Goal: Navigation & Orientation: Find specific page/section

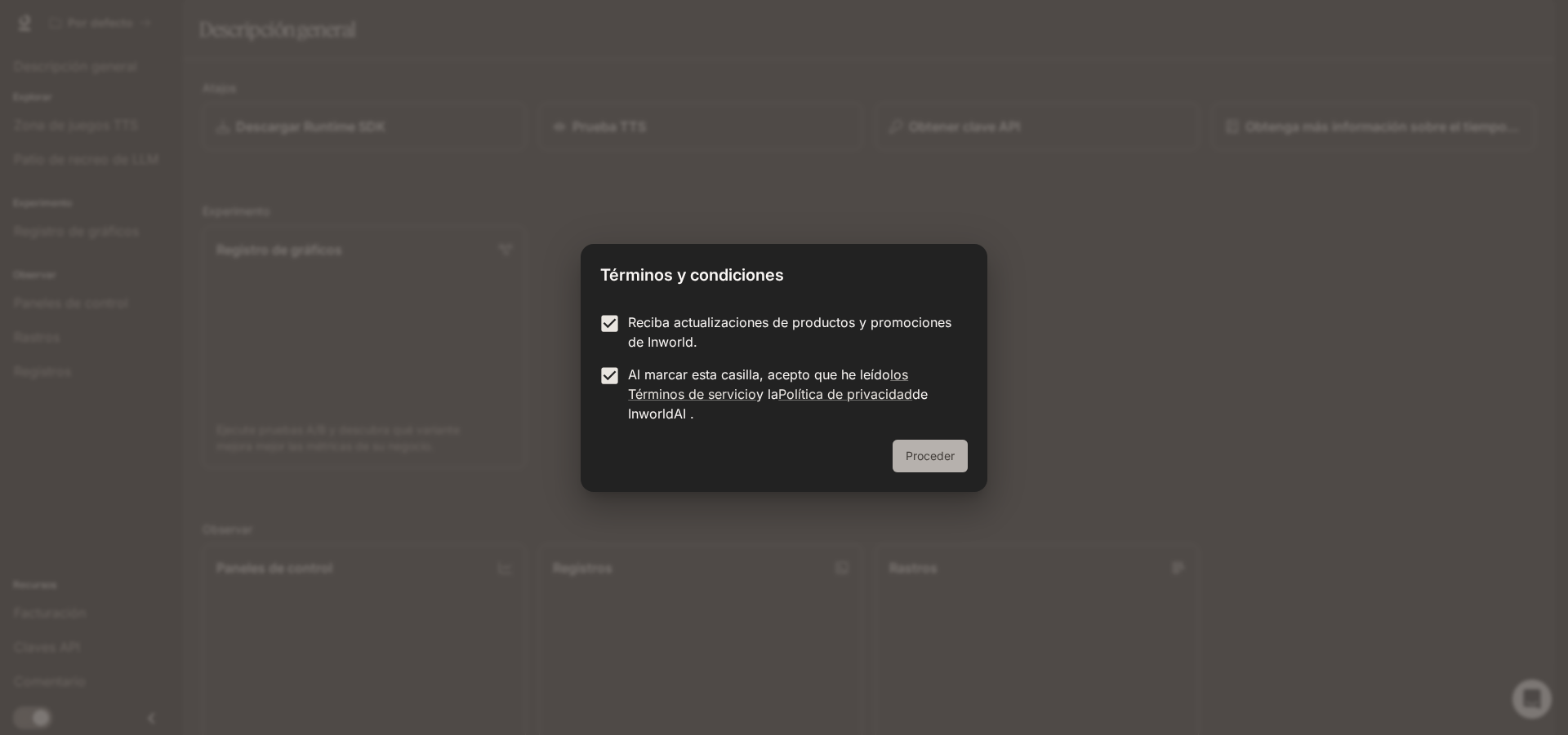
click at [913, 461] on font "Proceder" at bounding box center [931, 456] width 49 height 14
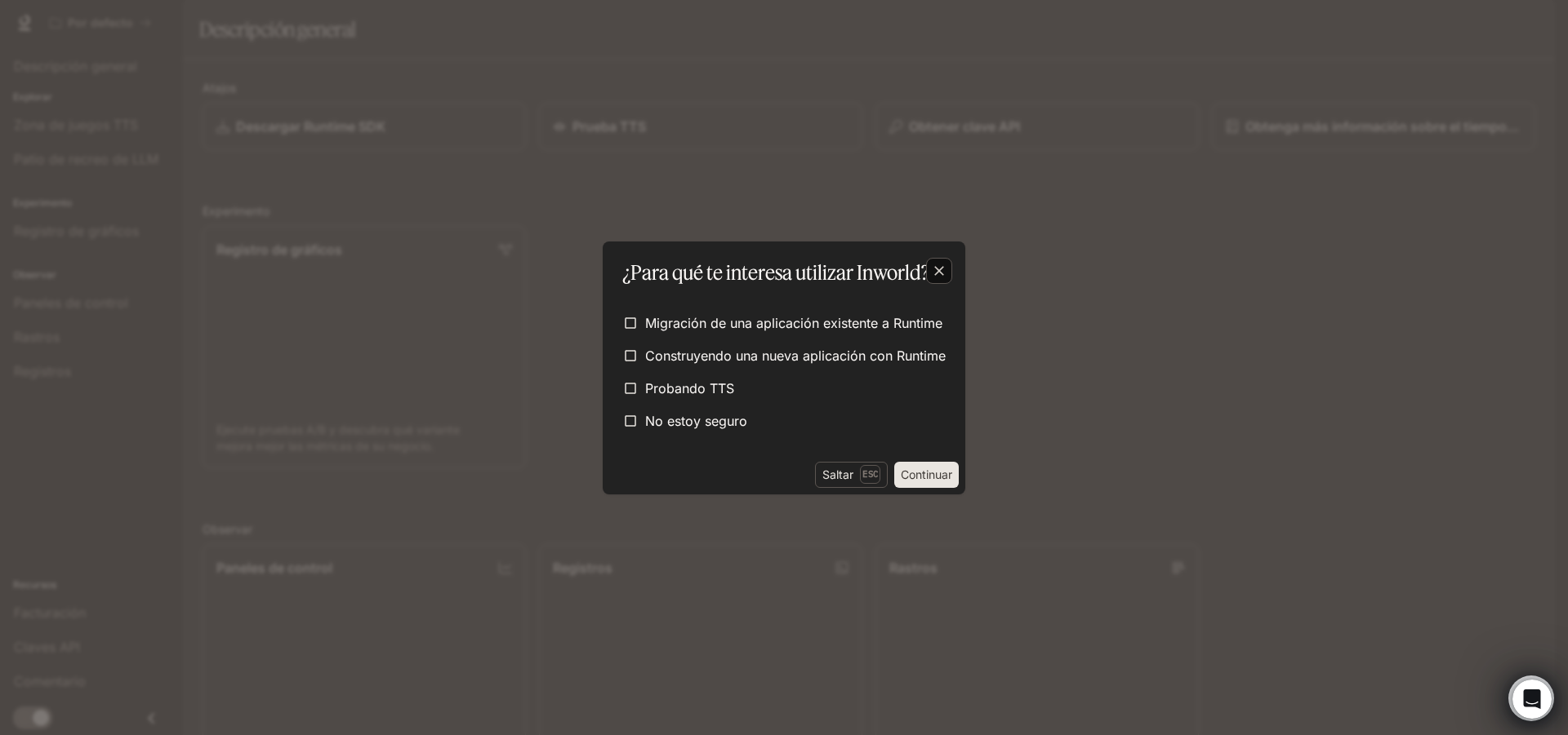
click at [936, 276] on icon "button" at bounding box center [939, 271] width 16 height 16
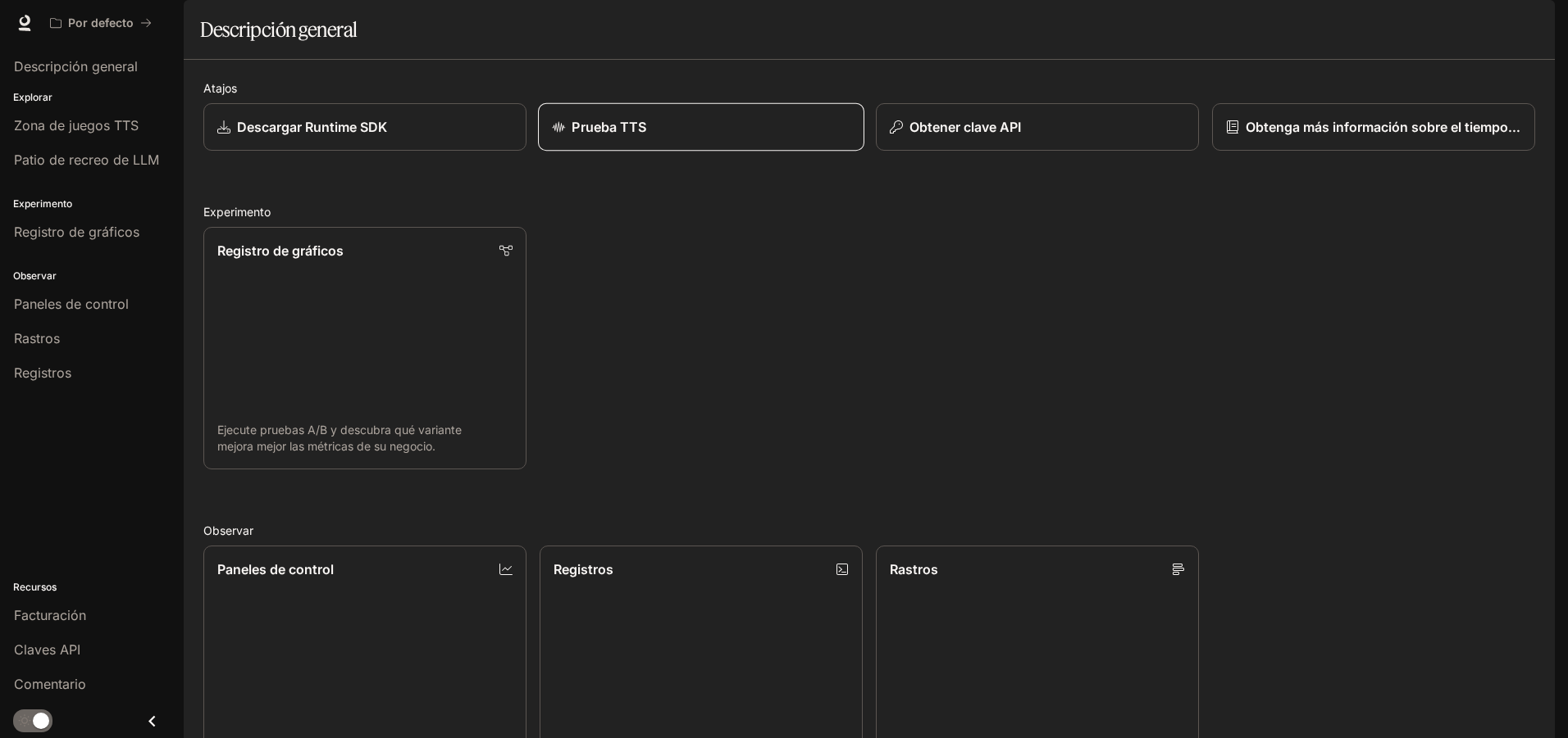
click at [804, 137] on div "Prueba TTS" at bounding box center [701, 127] width 298 height 19
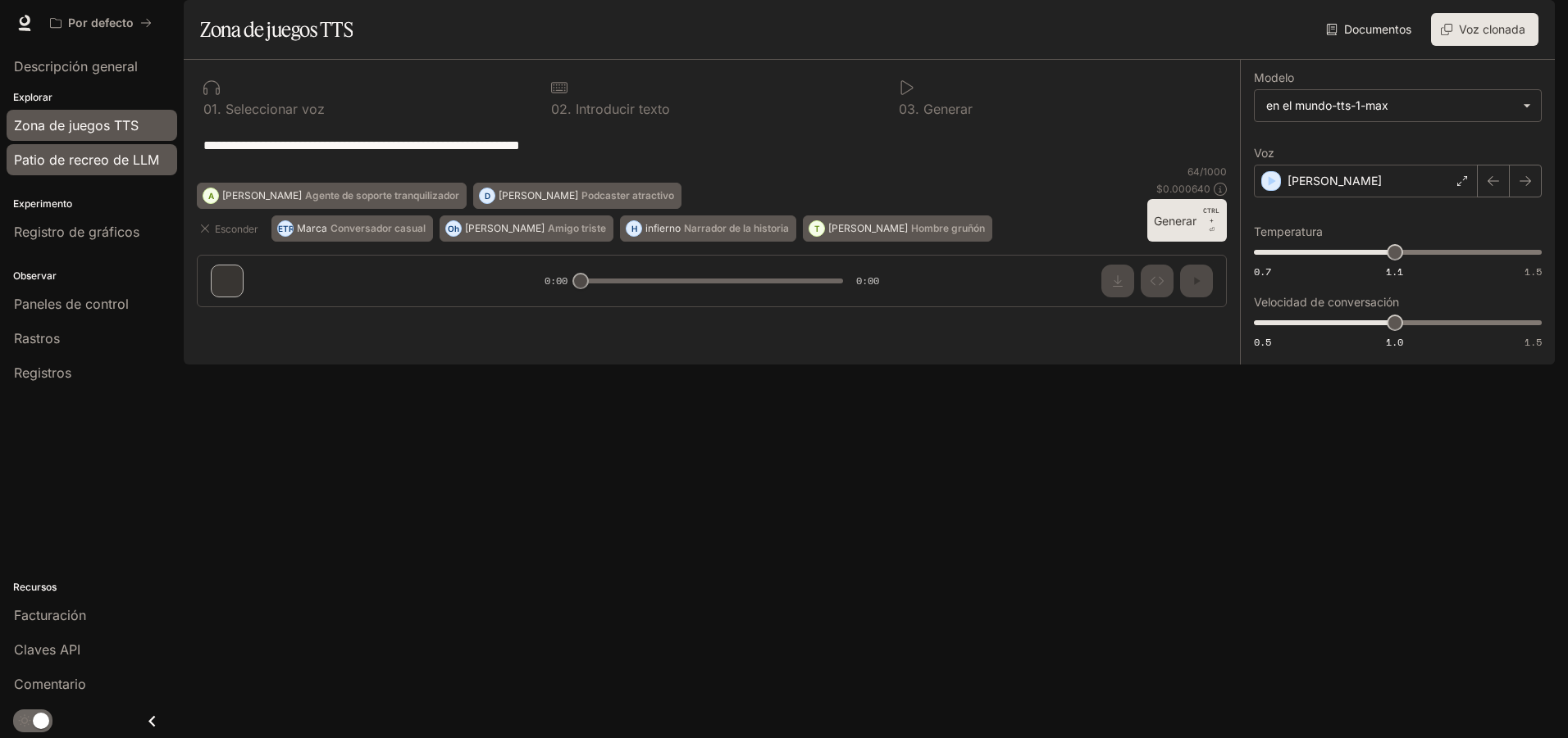
click at [49, 163] on font "Patio de recreo de LLM" at bounding box center [86, 160] width 145 height 17
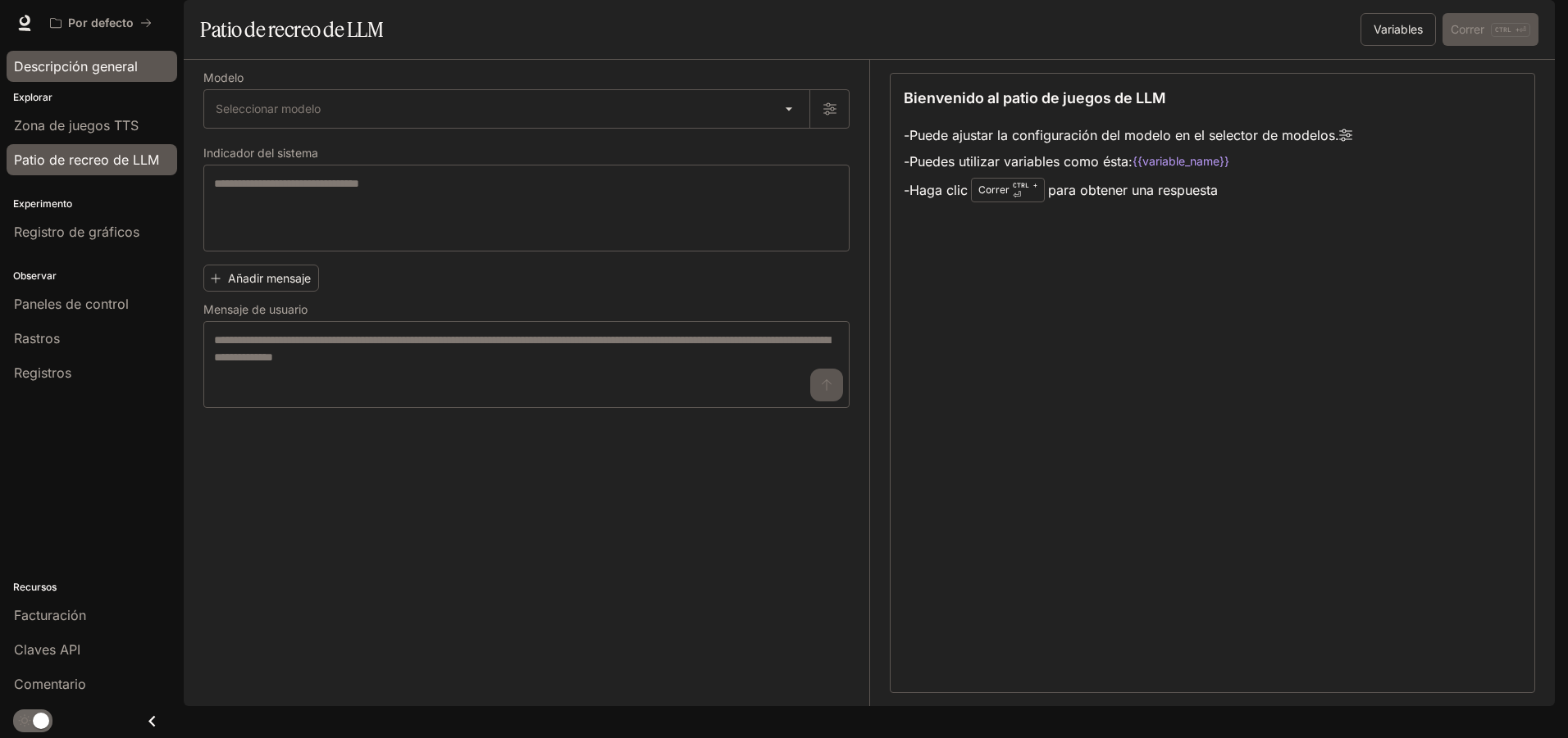
click at [77, 59] on font "Descripción general" at bounding box center [75, 66] width 124 height 17
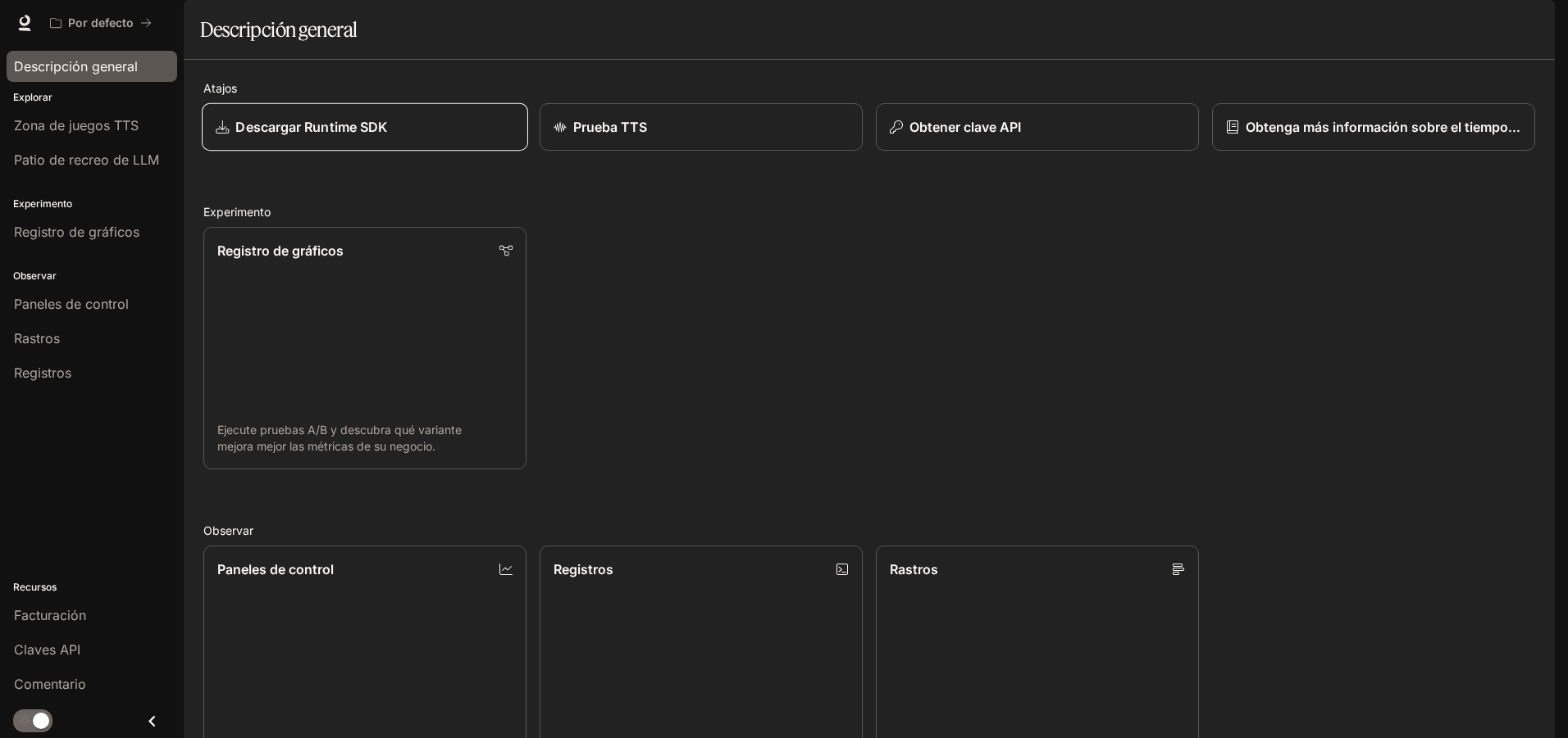
click at [494, 137] on div "Descargar Runtime SDK" at bounding box center [364, 127] width 298 height 19
drag, startPoint x: 1566, startPoint y: 18, endPoint x: 1573, endPoint y: 99, distance: 81.3
click at [1568, 99] on html "Saltar al contenido principal Por defecto Tiempo de ejecución Tiempo de ejecuci…" at bounding box center [784, 395] width 1568 height 791
click at [1562, 156] on div "Saltar al contenido principal Por defecto Tiempo de ejecución Tiempo de ejecuci…" at bounding box center [784, 316] width 1568 height 738
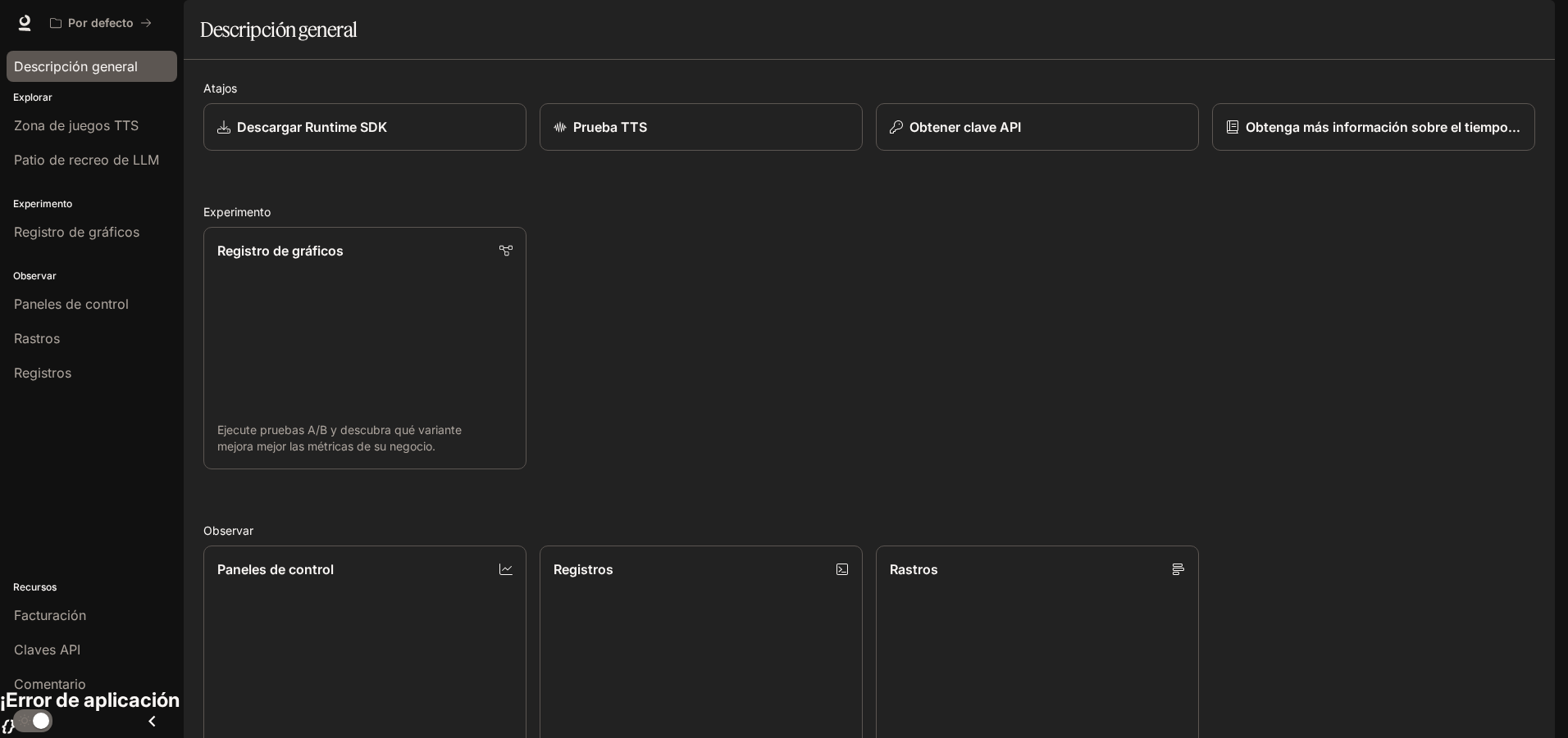
click at [617, 463] on div "Registro de gráficos Ejecute pruebas A/B y descubra qué variante mejora mejor l…" at bounding box center [862, 342] width 1345 height 256
